Goal: Navigation & Orientation: Find specific page/section

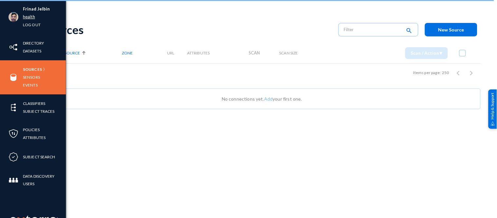
click at [32, 16] on link "health" at bounding box center [29, 17] width 12 height 8
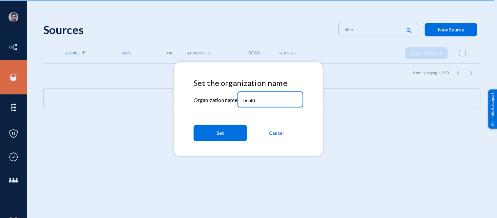
drag, startPoint x: 264, startPoint y: 98, endPoint x: 207, endPoint y: 99, distance: 57.1
click at [207, 99] on div "Set the organization name Organization name health Set Cancel" at bounding box center [249, 111] width 110 height 66
type input "bhm"
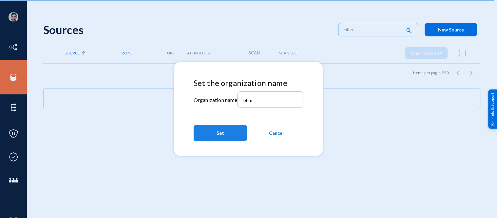
click at [216, 131] on button "Set" at bounding box center [220, 133] width 53 height 16
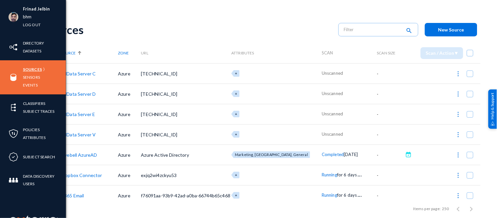
click at [34, 69] on link "Sources" at bounding box center [32, 70] width 19 height 8
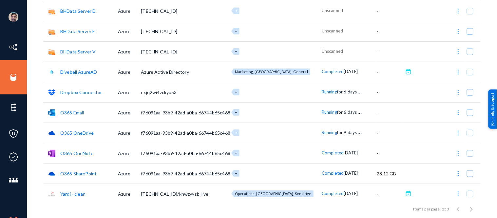
scroll to position [87, 0]
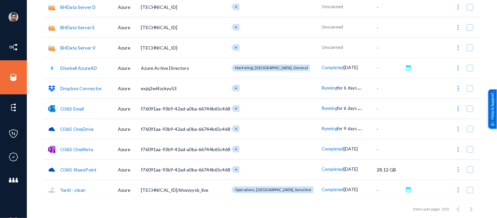
click at [492, 23] on div "Frinad Jelbin bhm Log out Directory Datasets Sources Sensors Events Classifiers…" at bounding box center [248, 109] width 497 height 218
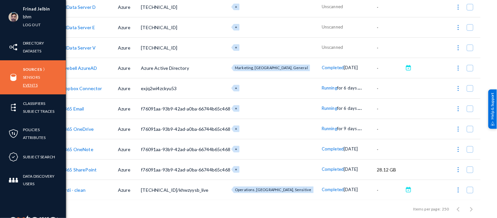
click at [29, 83] on link "Events" at bounding box center [30, 85] width 15 height 8
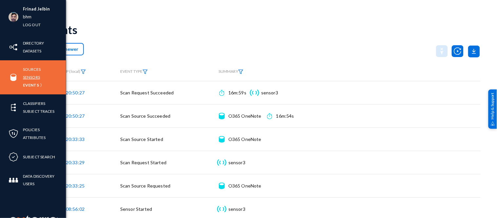
click at [31, 76] on link "Sensors" at bounding box center [31, 77] width 17 height 8
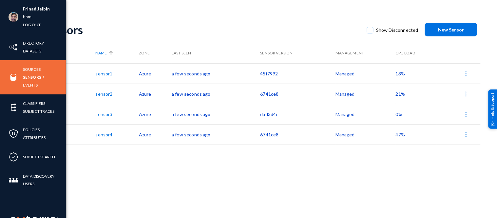
click at [26, 14] on link "bhm" at bounding box center [27, 17] width 9 height 8
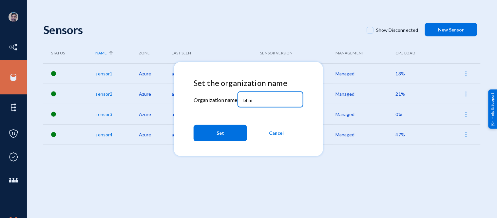
drag, startPoint x: 260, startPoint y: 102, endPoint x: 229, endPoint y: 101, distance: 31.2
click at [229, 101] on div "Set the organization name Organization name bhm Set Cancel" at bounding box center [249, 111] width 110 height 66
click at [229, 101] on mat-label "Organization name" at bounding box center [216, 100] width 44 height 6
click at [271, 98] on input "bhm" at bounding box center [272, 100] width 56 height 6
type input "b"
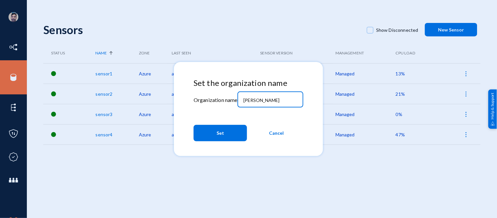
type input "[PERSON_NAME]"
click at [221, 133] on span "Set" at bounding box center [221, 133] width 8 height 12
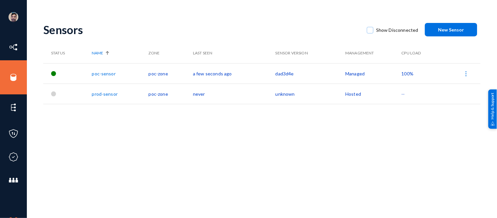
click at [105, 91] on link "prod-sensor" at bounding box center [105, 94] width 26 height 6
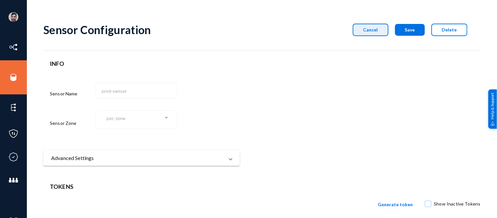
click at [373, 28] on span "Cancel" at bounding box center [371, 30] width 15 height 6
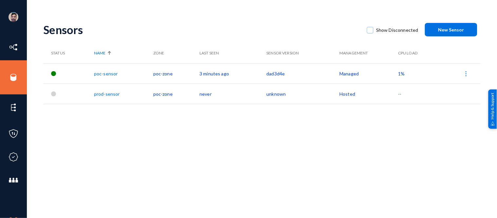
click at [104, 93] on link "prod-sensor" at bounding box center [107, 94] width 26 height 6
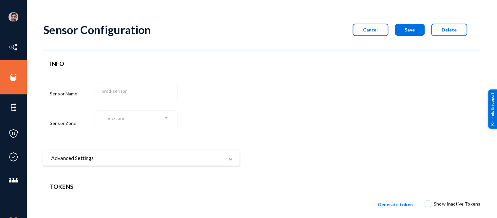
click at [381, 32] on button "Cancel" at bounding box center [371, 30] width 36 height 12
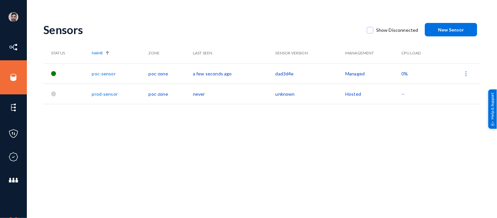
click at [107, 72] on link "poc-sensor" at bounding box center [104, 74] width 24 height 6
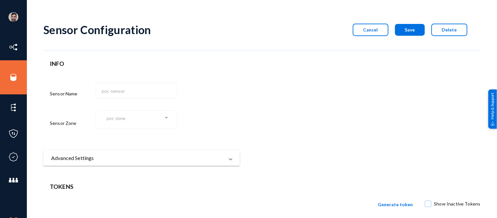
click at [369, 30] on span "Cancel" at bounding box center [371, 30] width 15 height 6
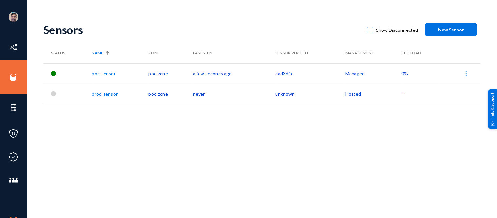
click at [101, 73] on link "poc-sensor" at bounding box center [104, 74] width 24 height 6
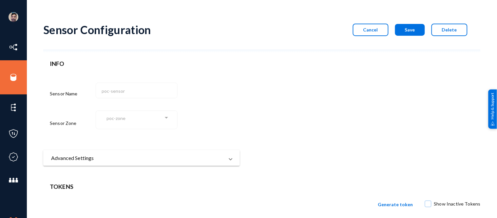
click at [372, 32] on span "Cancel" at bounding box center [371, 30] width 15 height 6
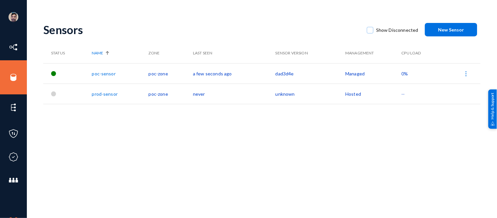
click at [109, 73] on link "poc-sensor" at bounding box center [104, 74] width 24 height 6
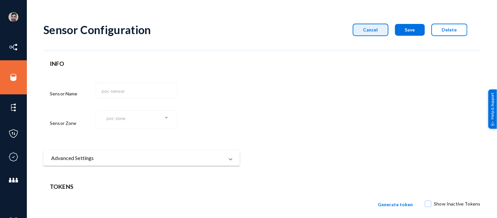
click at [379, 28] on button "Cancel" at bounding box center [371, 30] width 36 height 12
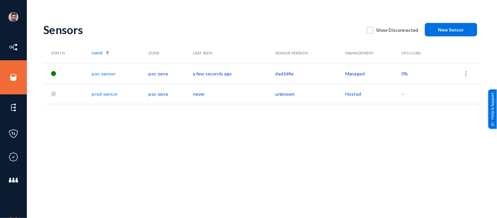
click at [106, 93] on link "prod-sensor" at bounding box center [105, 94] width 26 height 6
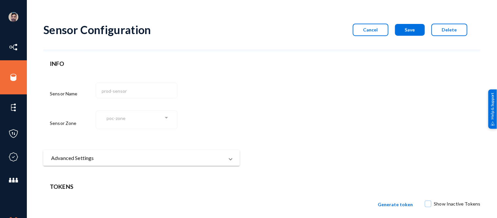
click at [369, 29] on span "Cancel" at bounding box center [371, 30] width 15 height 6
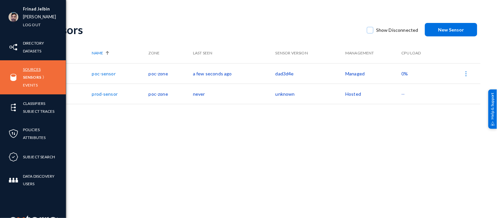
click at [33, 68] on link "Sources" at bounding box center [32, 70] width 18 height 8
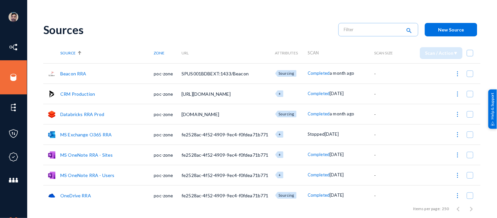
click at [76, 74] on link "Beacon RRA" at bounding box center [73, 74] width 26 height 6
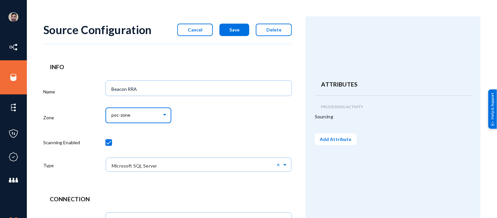
click at [141, 115] on div "poc-zone" at bounding box center [136, 115] width 50 height 6
click at [207, 116] on div at bounding box center [248, 109] width 497 height 218
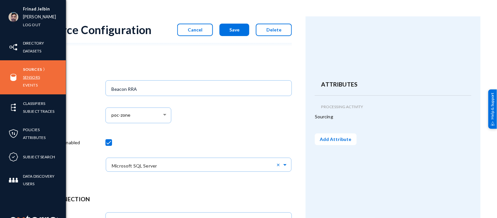
click at [31, 76] on link "Sensors" at bounding box center [31, 77] width 17 height 8
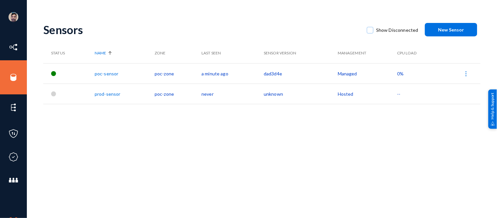
click at [109, 71] on link "poc-sensor" at bounding box center [107, 74] width 24 height 6
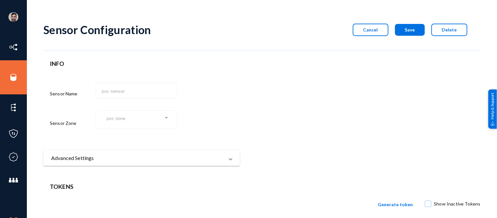
click at [124, 154] on mat-panel-title "Advanced Settings" at bounding box center [137, 158] width 173 height 8
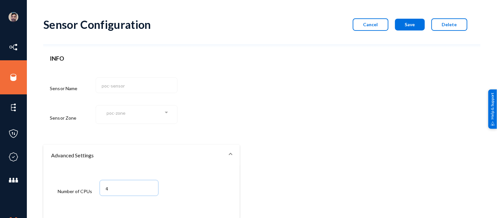
scroll to position [2, 0]
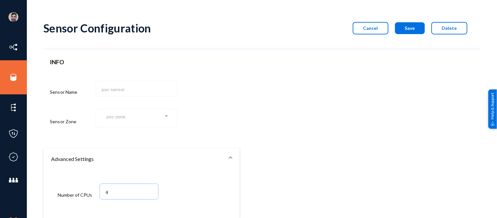
click at [373, 26] on span "Cancel" at bounding box center [371, 28] width 15 height 6
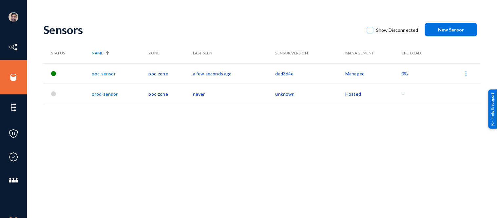
click at [110, 92] on link "prod-sensor" at bounding box center [105, 94] width 26 height 6
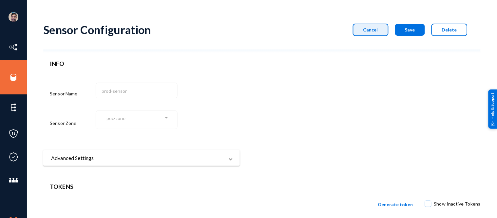
click at [373, 27] on span "Cancel" at bounding box center [371, 30] width 15 height 6
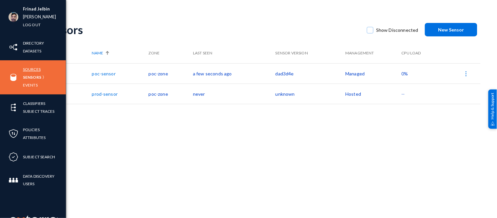
click at [32, 70] on link "Sources" at bounding box center [32, 70] width 18 height 8
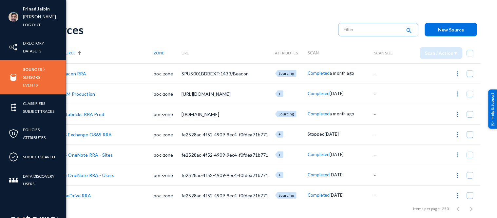
click at [32, 77] on link "Sensors" at bounding box center [31, 77] width 17 height 8
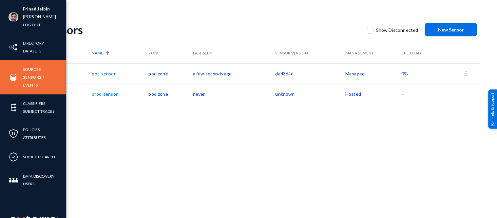
click at [34, 78] on link "Sensors" at bounding box center [32, 77] width 18 height 8
click at [33, 84] on link "Events" at bounding box center [30, 85] width 15 height 8
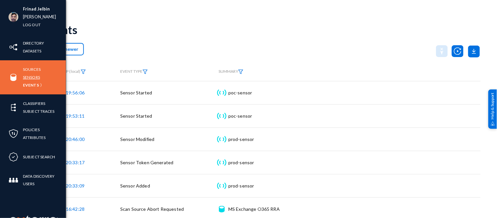
click at [25, 79] on link "Sensors" at bounding box center [31, 77] width 17 height 8
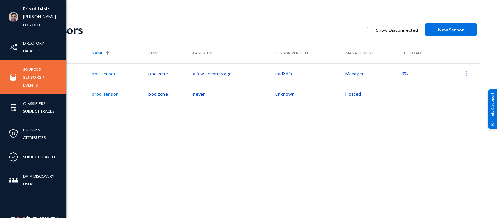
click at [28, 84] on link "Events" at bounding box center [30, 85] width 15 height 8
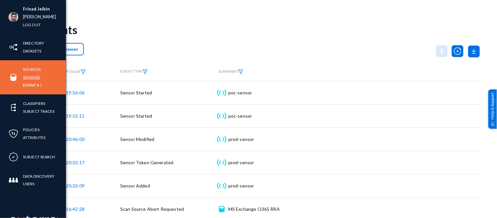
click at [30, 77] on link "Sensors" at bounding box center [31, 77] width 17 height 8
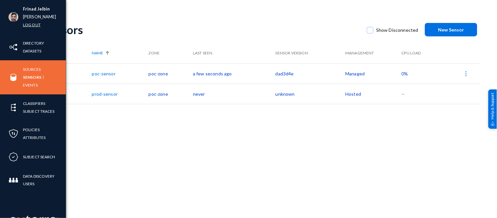
click at [28, 25] on link "Log out" at bounding box center [32, 25] width 18 height 8
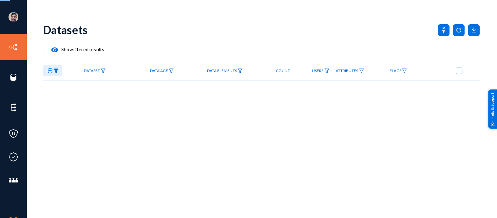
checkbox input "true"
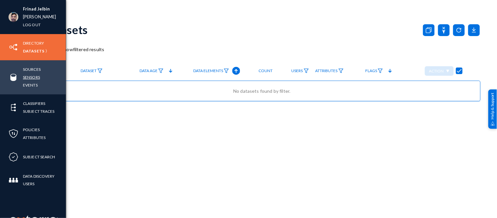
click at [27, 77] on link "Sensors" at bounding box center [31, 77] width 17 height 8
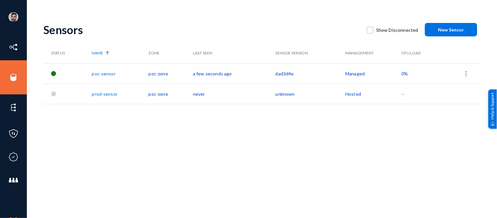
click at [465, 72] on img at bounding box center [466, 73] width 7 height 7
click at [185, 137] on div at bounding box center [248, 109] width 497 height 218
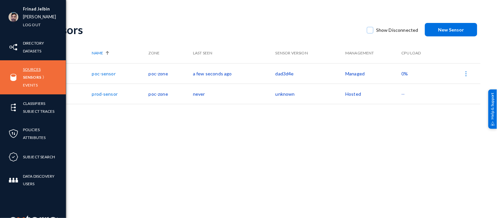
click at [32, 71] on link "Sources" at bounding box center [32, 70] width 18 height 8
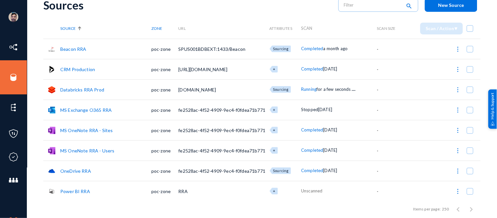
scroll to position [24, 0]
click at [457, 89] on img at bounding box center [458, 90] width 7 height 7
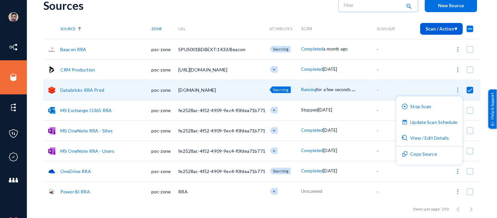
click at [231, 10] on div at bounding box center [248, 109] width 497 height 218
checkbox input "false"
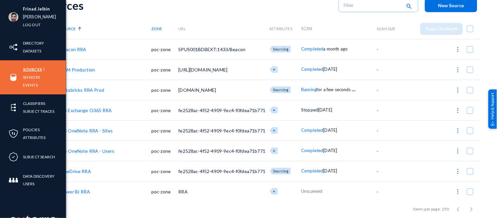
click at [31, 70] on link "Sources" at bounding box center [32, 70] width 19 height 8
click at [33, 77] on link "Sensors" at bounding box center [31, 77] width 17 height 8
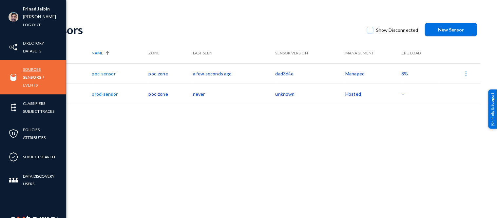
click at [24, 70] on link "Sources" at bounding box center [32, 70] width 18 height 8
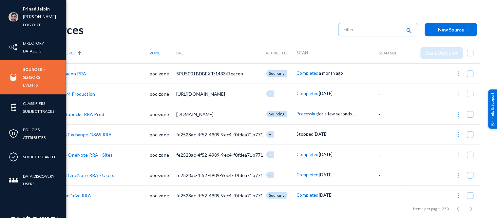
click at [27, 78] on link "Sensors" at bounding box center [31, 77] width 17 height 8
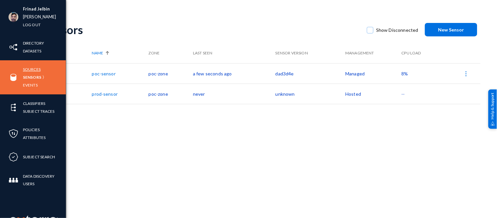
click at [27, 70] on link "Sources" at bounding box center [32, 70] width 18 height 8
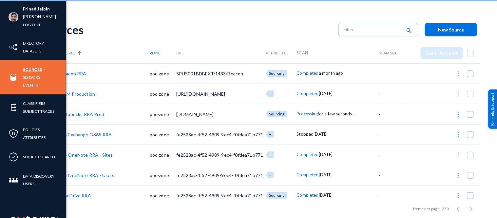
click at [27, 70] on link "Sources" at bounding box center [32, 70] width 19 height 8
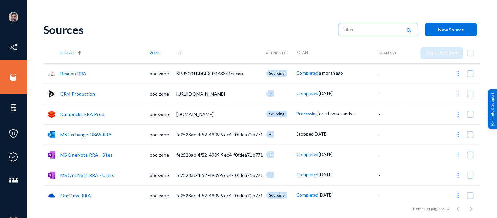
click at [160, 135] on td "poc-zone" at bounding box center [163, 134] width 27 height 20
click at [138, 115] on td "Databricks RRA Prod" at bounding box center [105, 114] width 90 height 20
click at [129, 102] on td "CRM Production" at bounding box center [105, 94] width 90 height 20
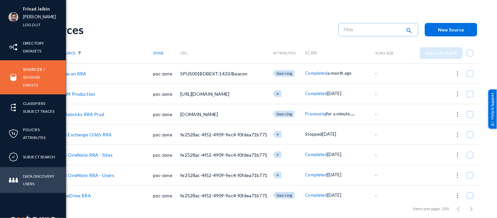
click at [13, 169] on div "Data Discovery Users" at bounding box center [33, 180] width 66 height 26
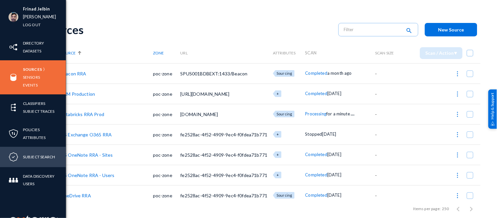
click at [33, 162] on div "Subject Search" at bounding box center [33, 157] width 66 height 20
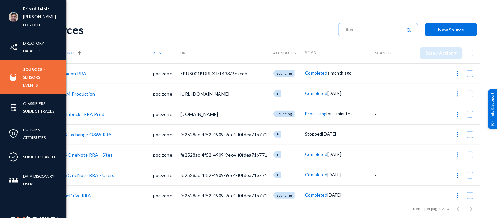
click at [30, 77] on link "Sensors" at bounding box center [31, 77] width 17 height 8
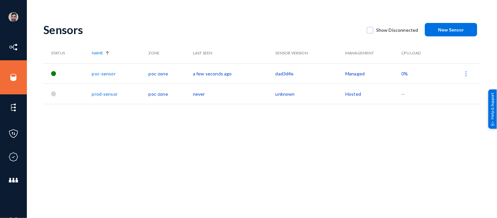
click at [103, 74] on link "poc-sensor" at bounding box center [104, 74] width 24 height 6
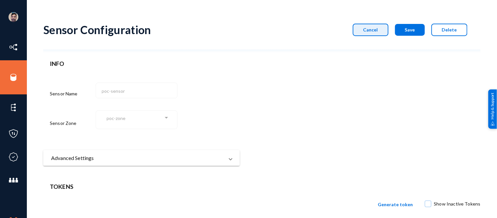
click at [372, 30] on span "Cancel" at bounding box center [371, 30] width 15 height 6
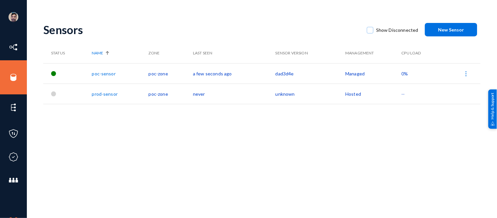
click at [255, 203] on div "Sensors Show Disconnected New Sensor Status Name Zone Last Seen Sensor Version …" at bounding box center [262, 114] width 438 height 197
click at [286, 60] on th "Sensor Version" at bounding box center [311, 53] width 70 height 20
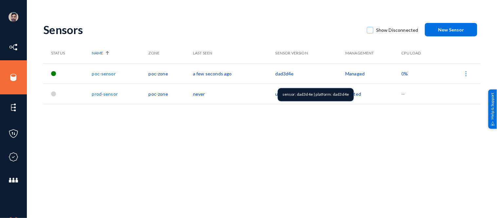
drag, startPoint x: 286, startPoint y: 60, endPoint x: 320, endPoint y: 152, distance: 98.0
click at [320, 142] on div "Sensors Show Disconnected New Sensor Status Name Zone Last Seen Sensor Version …" at bounding box center [262, 114] width 438 height 197
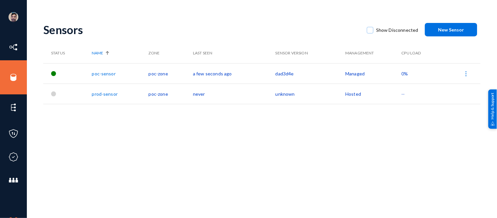
click at [336, 199] on div "Sensors Show Disconnected New Sensor Status Name Zone Last Seen Sensor Version …" at bounding box center [262, 114] width 438 height 197
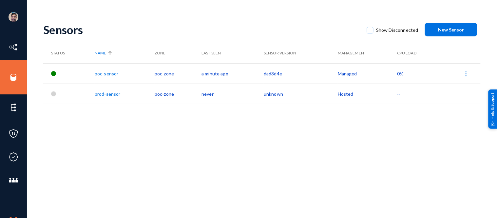
click at [192, 152] on div "Sensors Show Disconnected New Sensor Status Name Zone Last Seen Sensor Version …" at bounding box center [262, 114] width 438 height 197
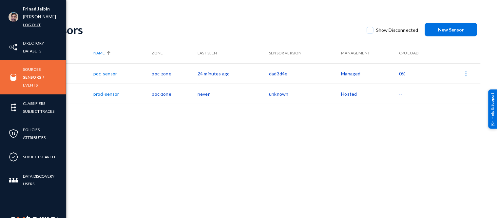
click at [34, 23] on link "Log out" at bounding box center [32, 25] width 18 height 8
